Goal: Transaction & Acquisition: Subscribe to service/newsletter

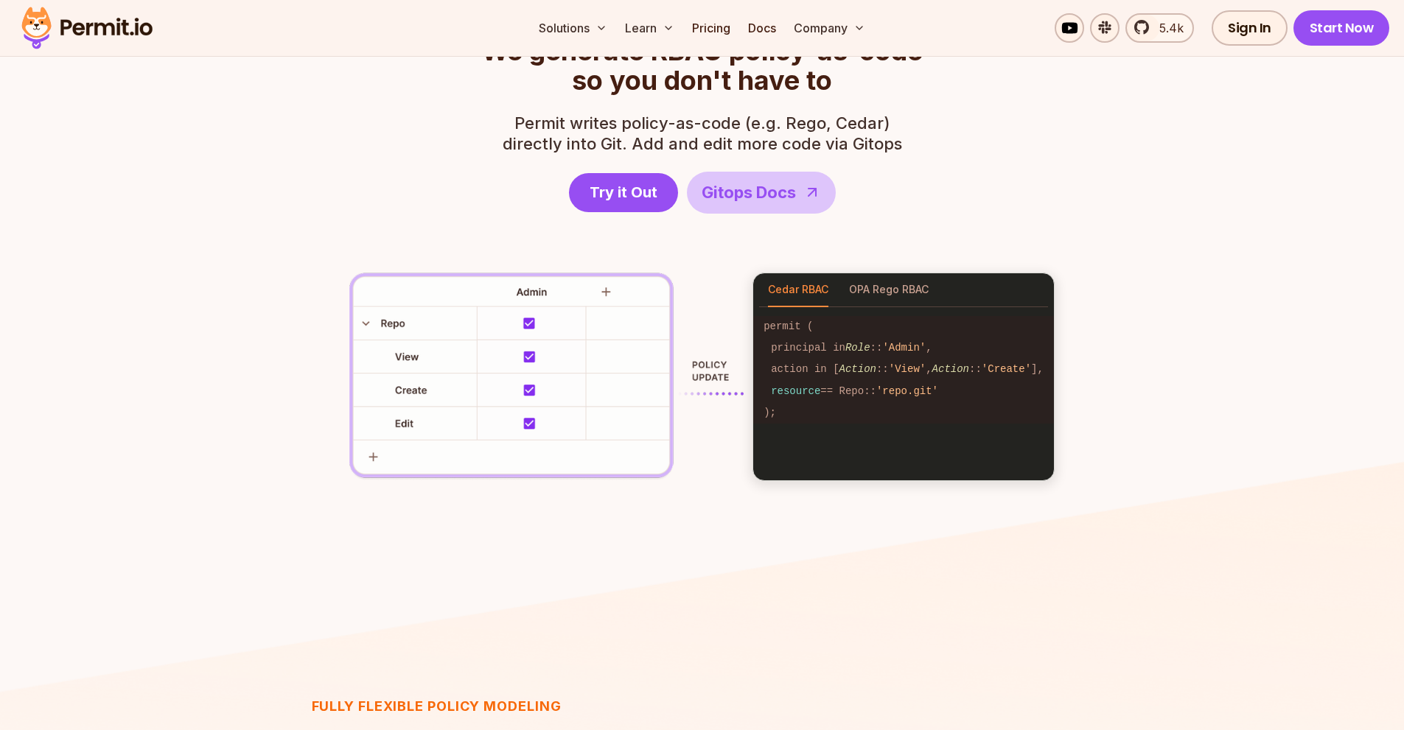
scroll to position [2210, 0]
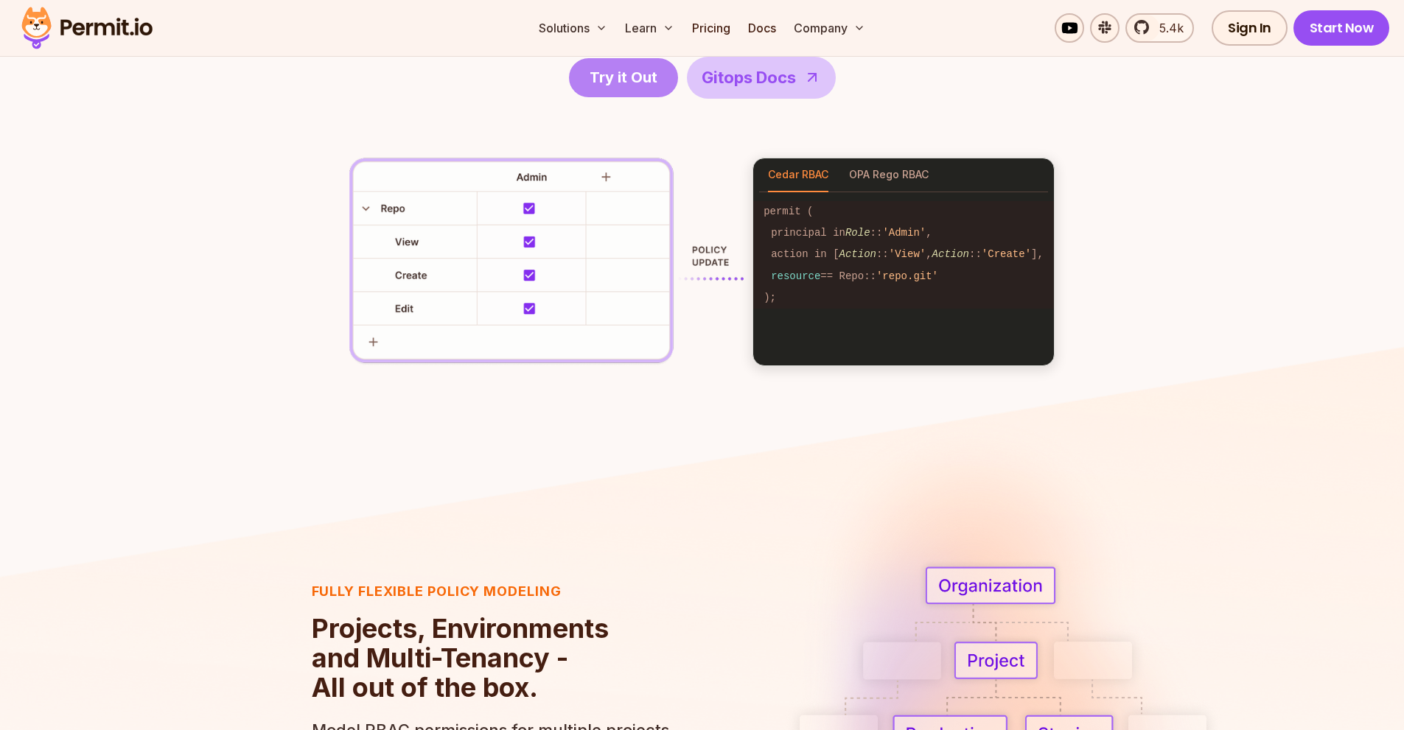
click at [640, 85] on span "Try it Out" at bounding box center [623, 77] width 68 height 21
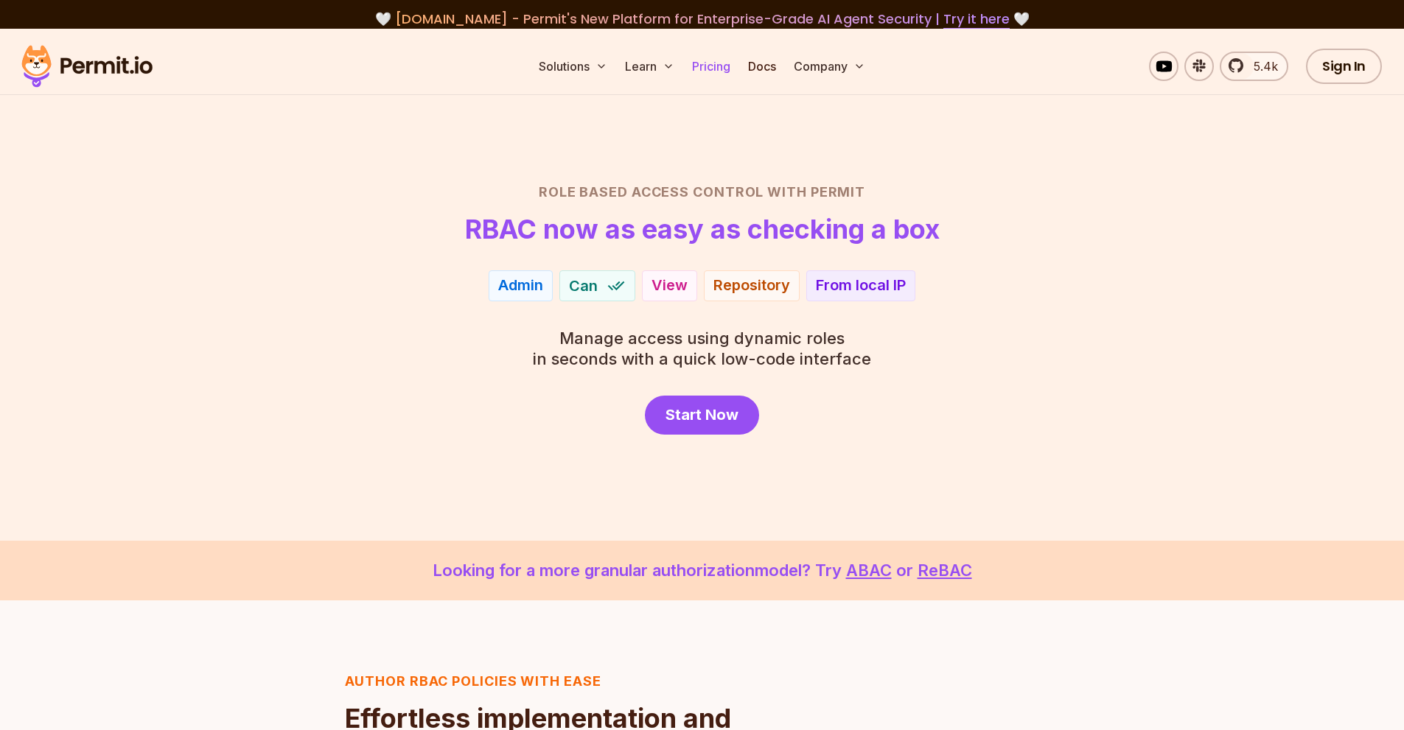
click at [715, 66] on link "Pricing" at bounding box center [711, 66] width 50 height 29
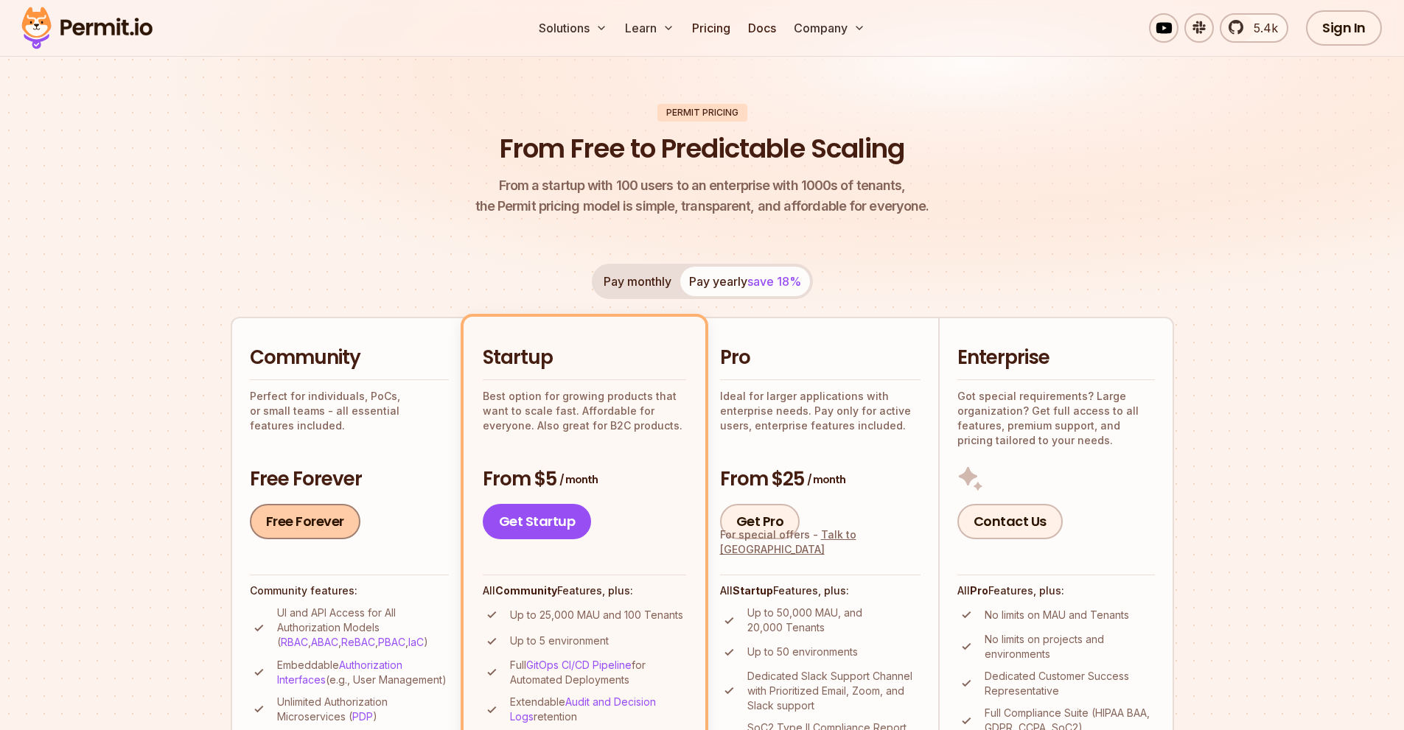
scroll to position [74, 0]
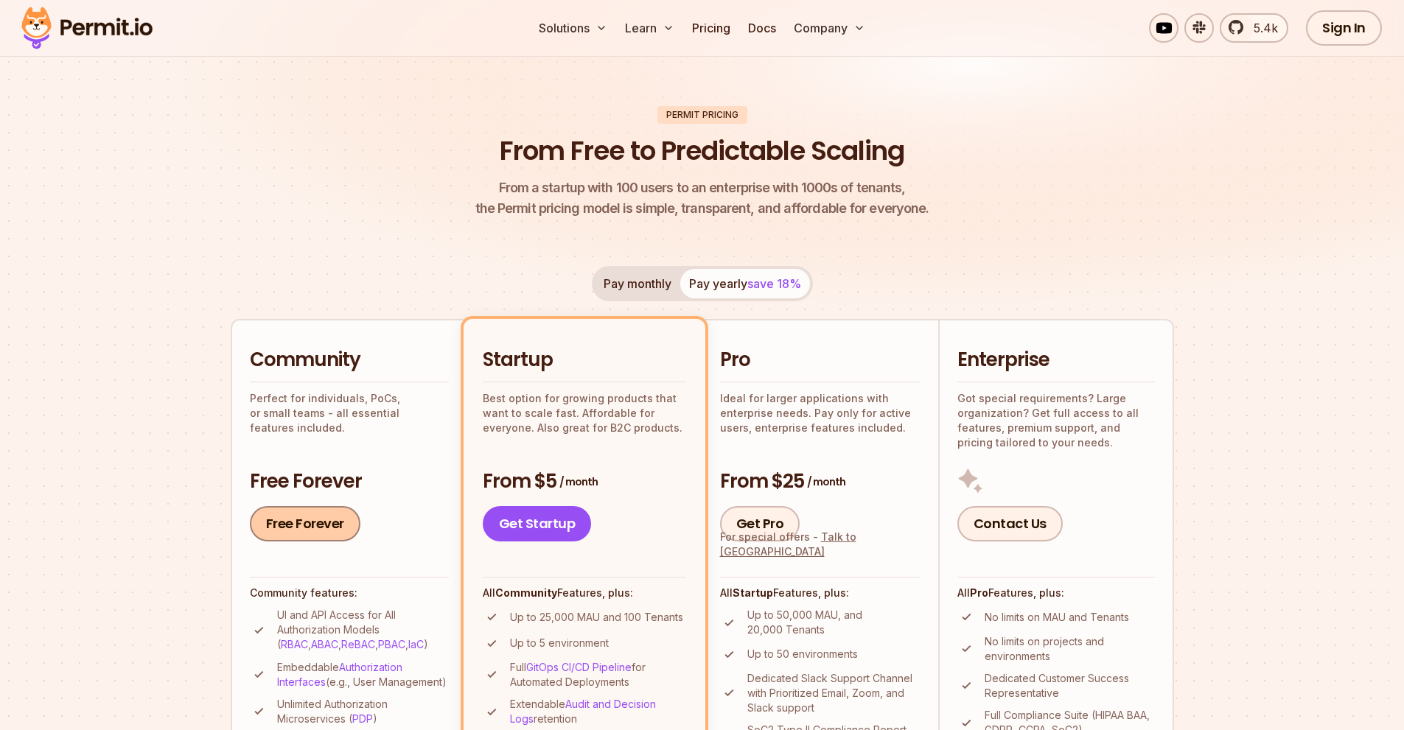
click at [320, 526] on link "Free Forever" at bounding box center [305, 523] width 111 height 35
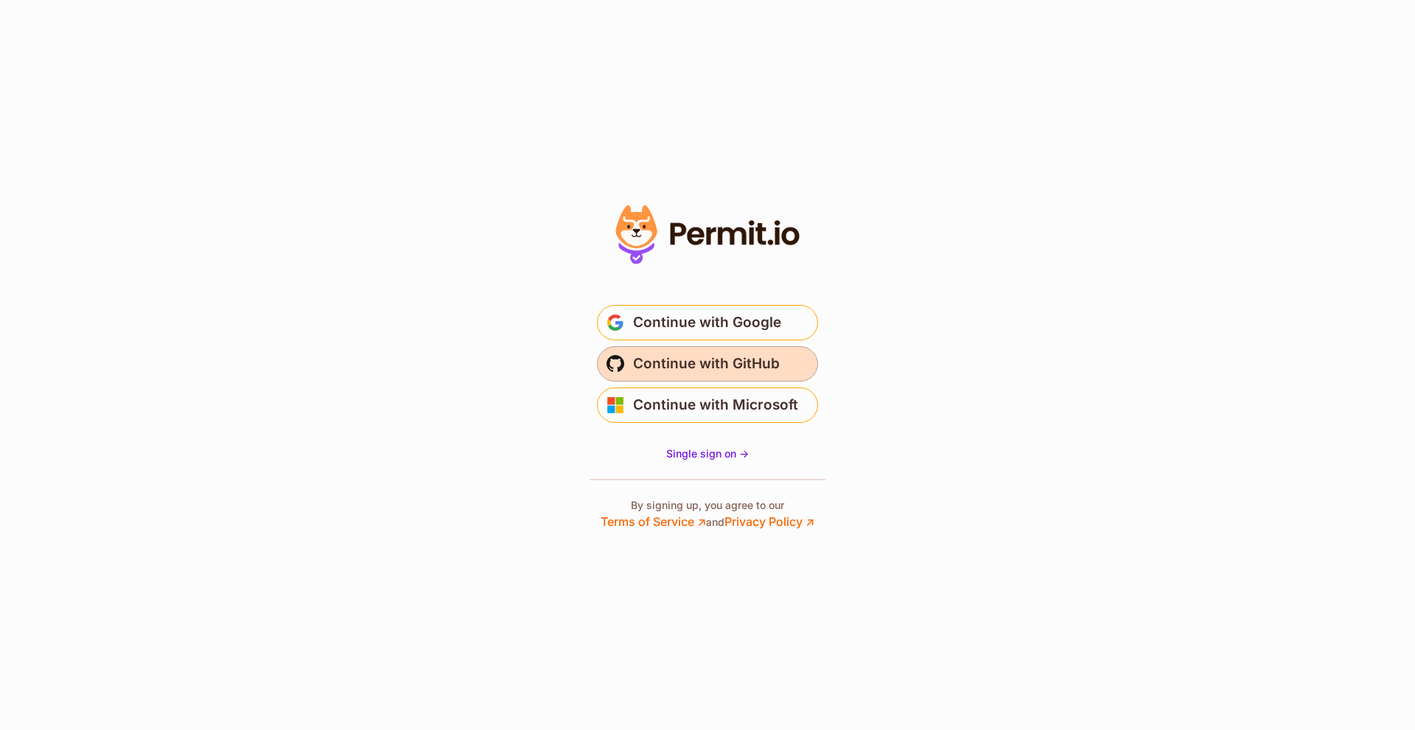
click at [752, 361] on span "Continue with GitHub" at bounding box center [706, 364] width 147 height 24
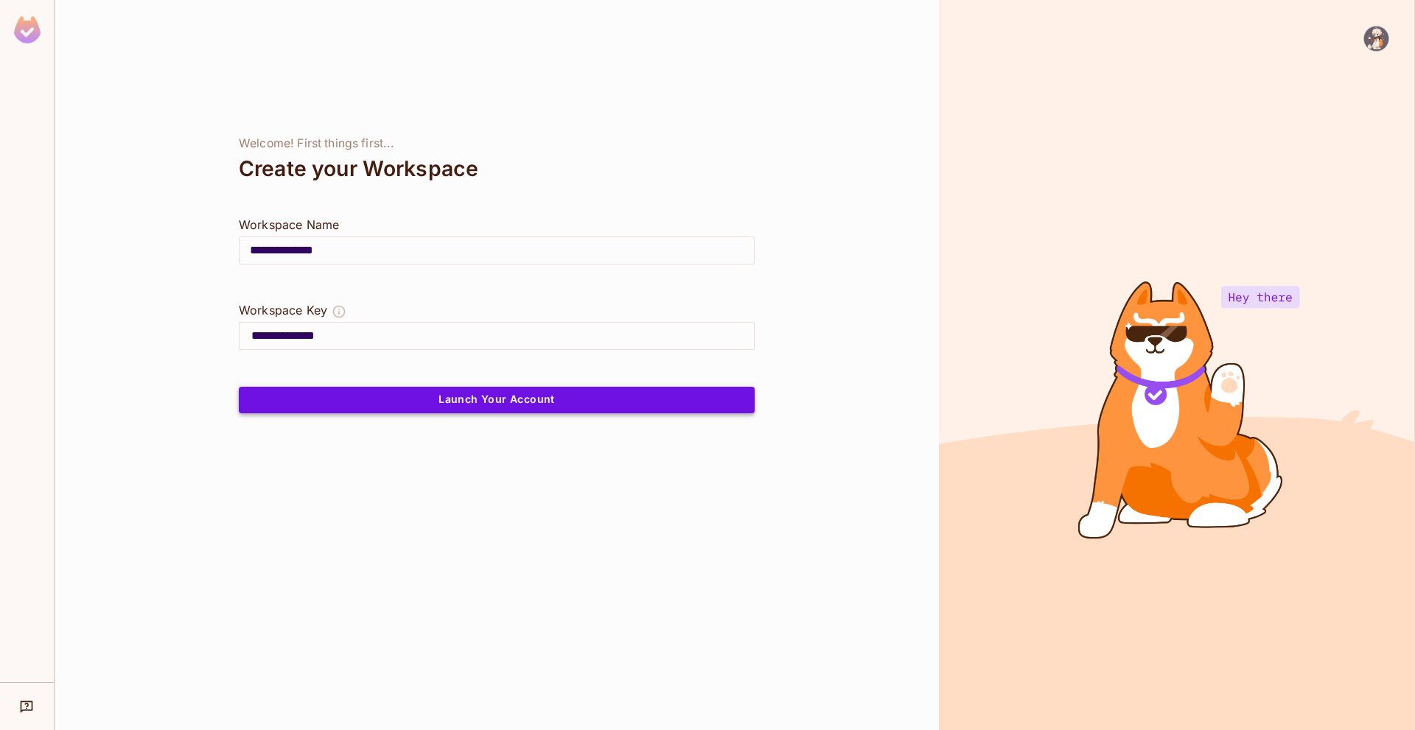
click at [413, 391] on button "Launch Your Account" at bounding box center [497, 400] width 516 height 27
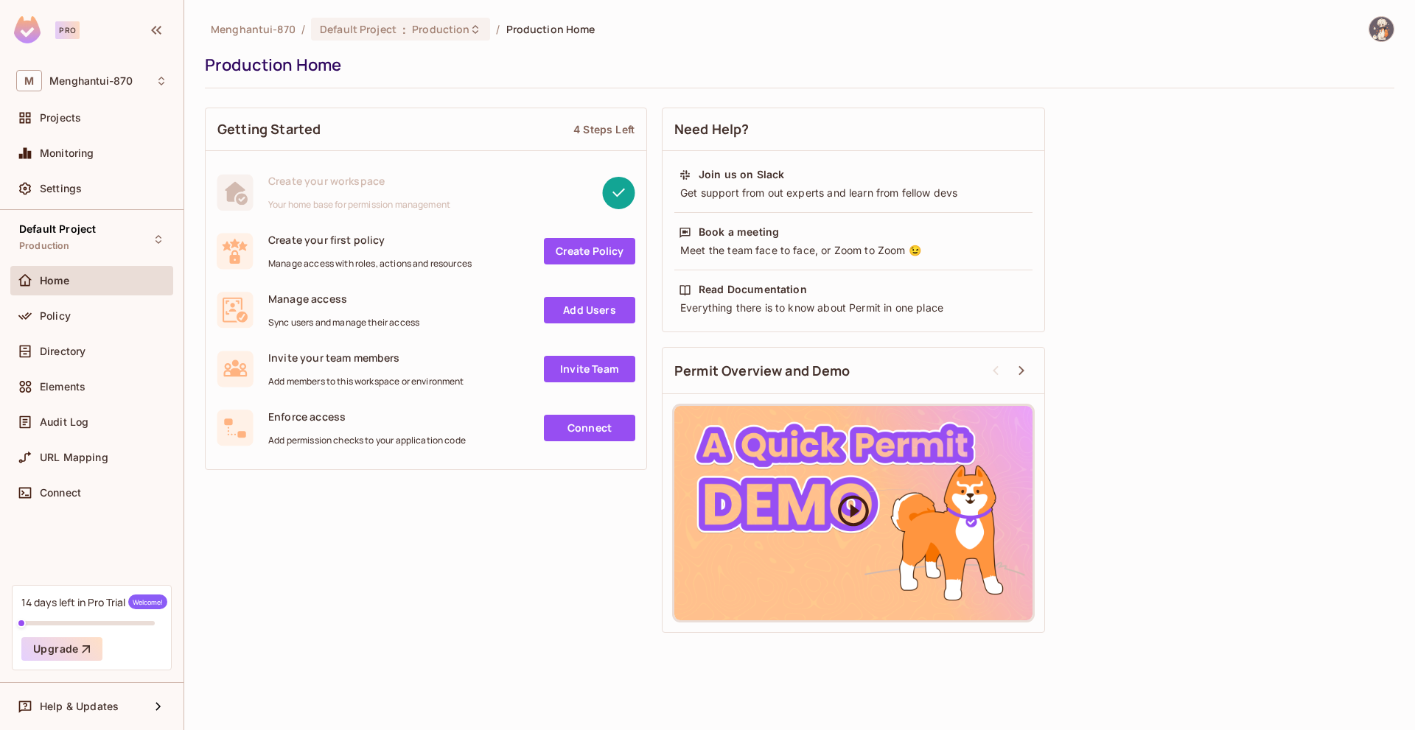
click at [809, 483] on div at bounding box center [853, 513] width 358 height 214
